Goal: Transaction & Acquisition: Purchase product/service

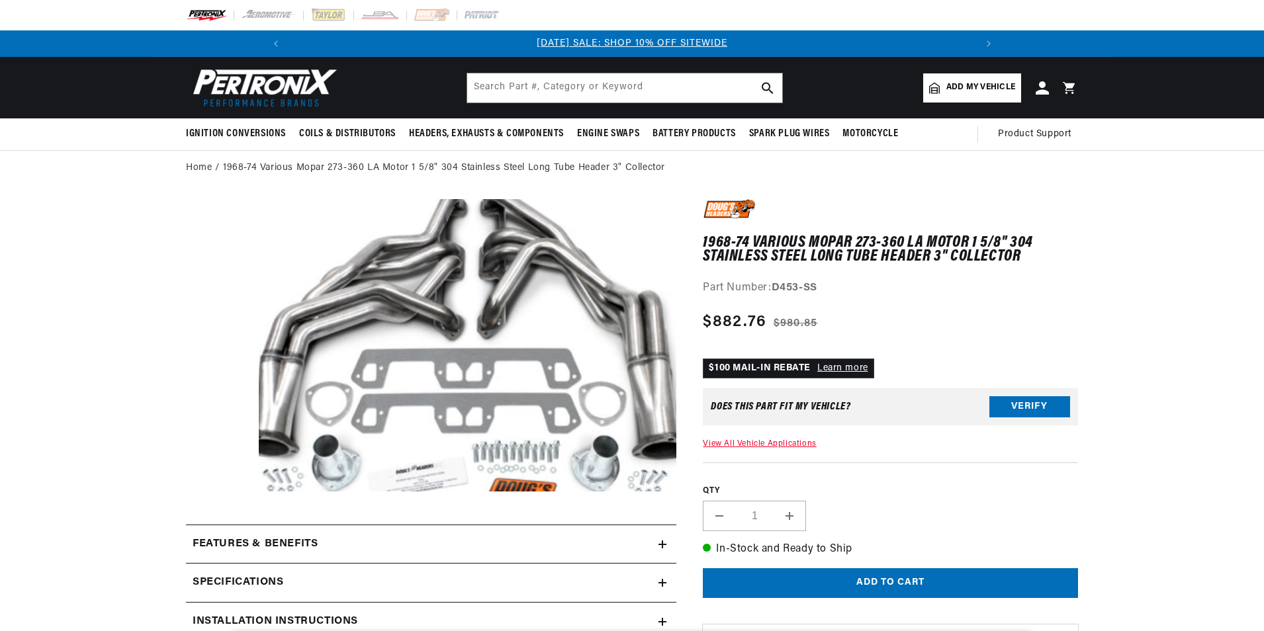
click at [596, 44] on link "[DATE] SALE: SHOP 10% OFF SITEWIDE" at bounding box center [632, 43] width 191 height 10
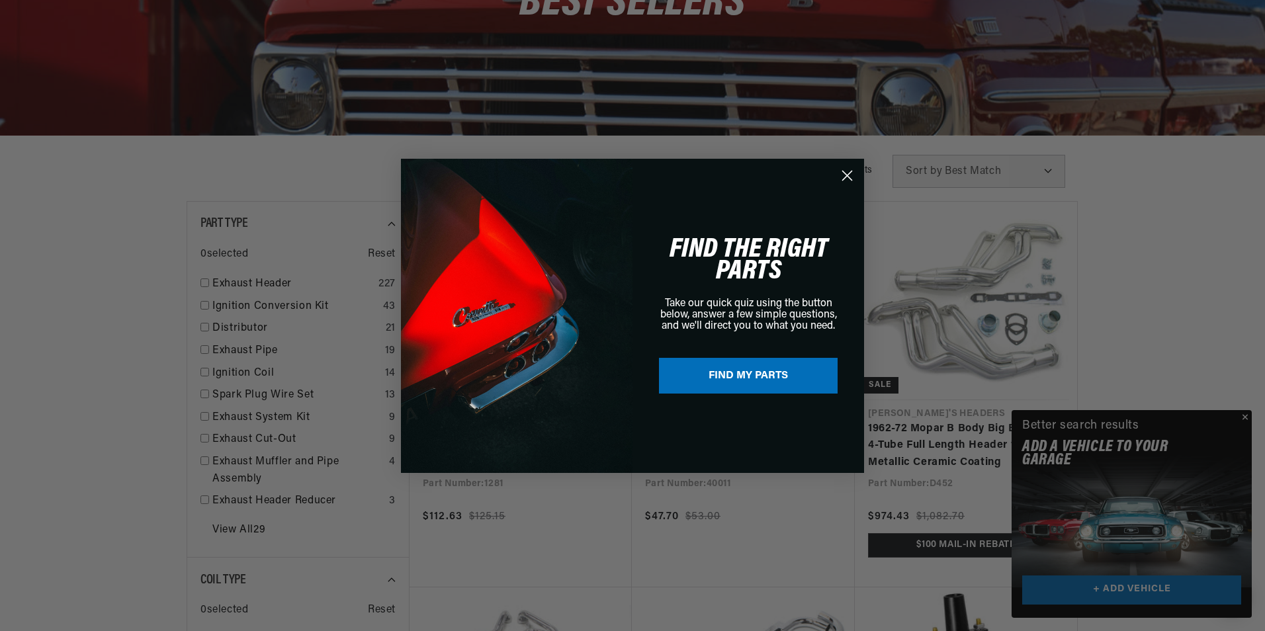
scroll to position [0, 486]
